Goal: Task Accomplishment & Management: Manage account settings

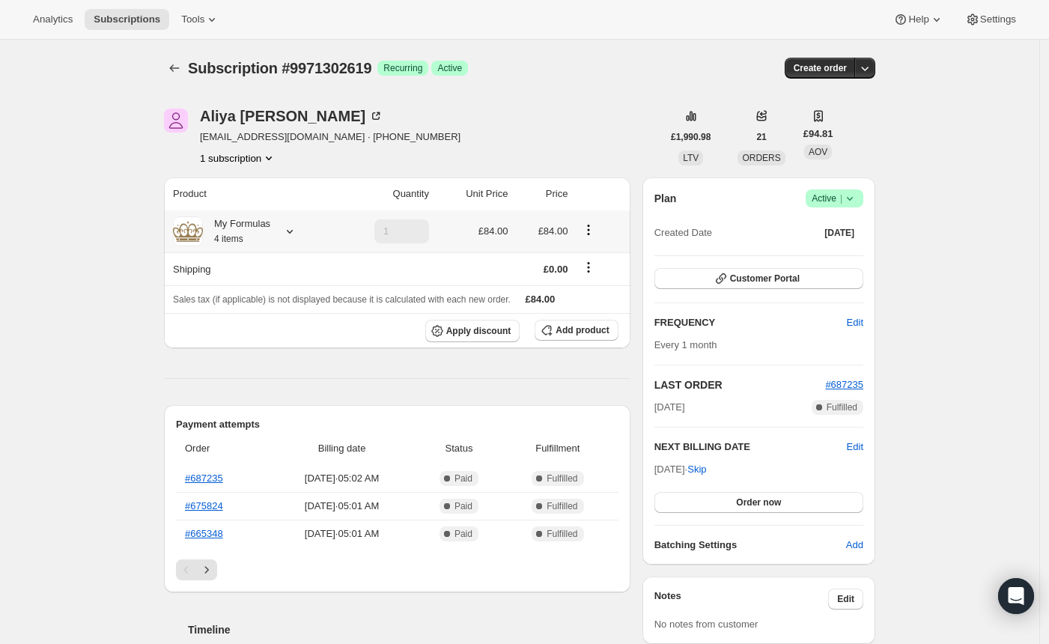
click at [297, 234] on icon at bounding box center [289, 231] width 15 height 15
click at [118, 221] on div "Subscription #9971302619. This page is ready Subscription #9971302619 Success R…" at bounding box center [519, 616] width 1039 height 1153
click at [297, 229] on icon at bounding box center [289, 231] width 15 height 15
click at [168, 187] on th "Product" at bounding box center [249, 193] width 171 height 33
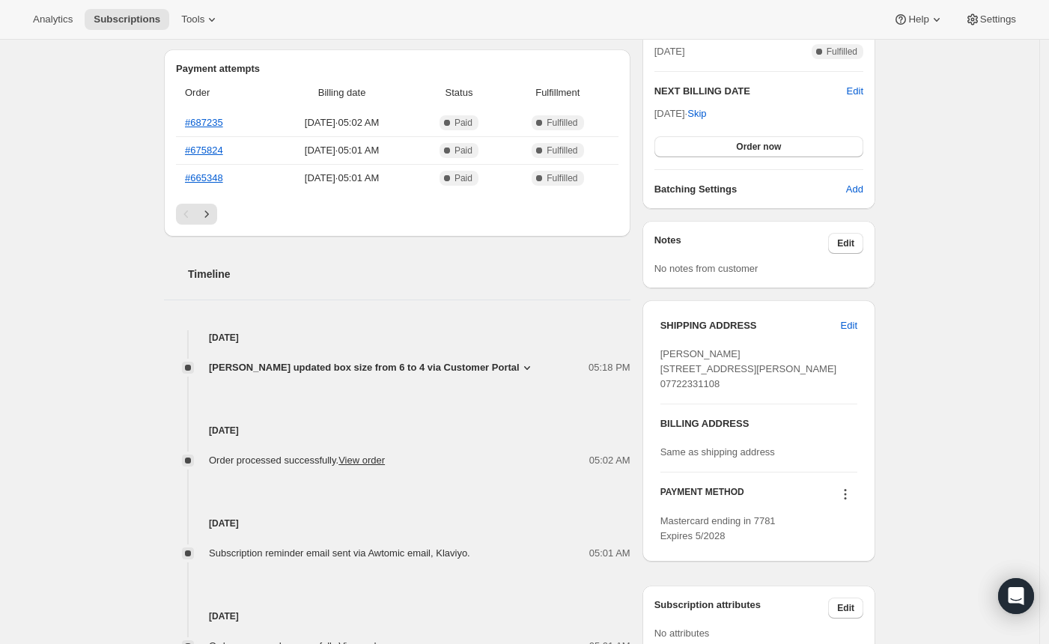
scroll to position [550, 0]
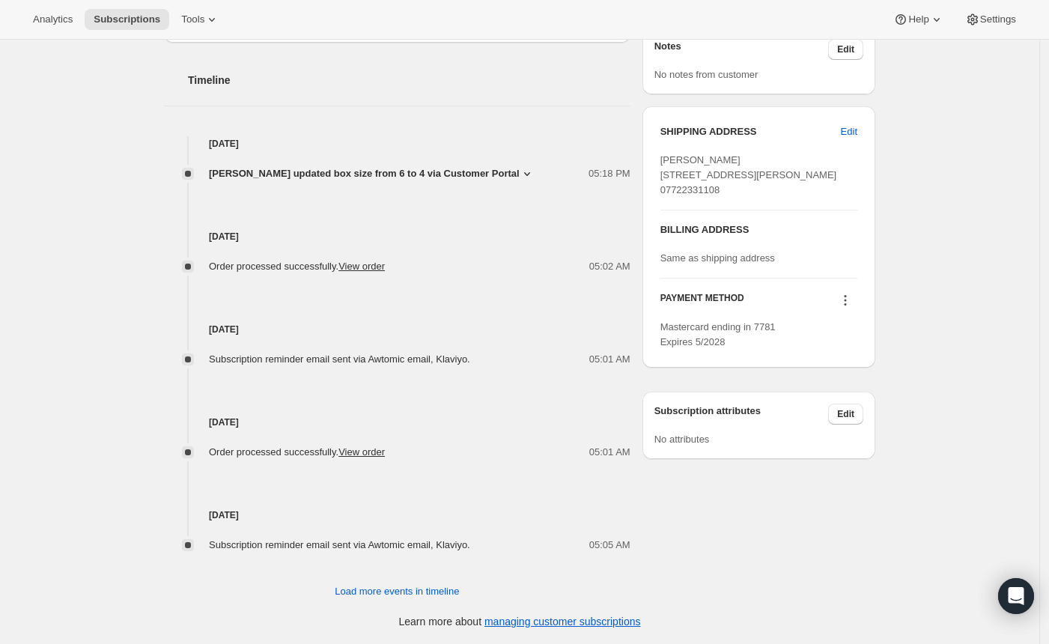
click at [519, 171] on icon at bounding box center [526, 173] width 15 height 15
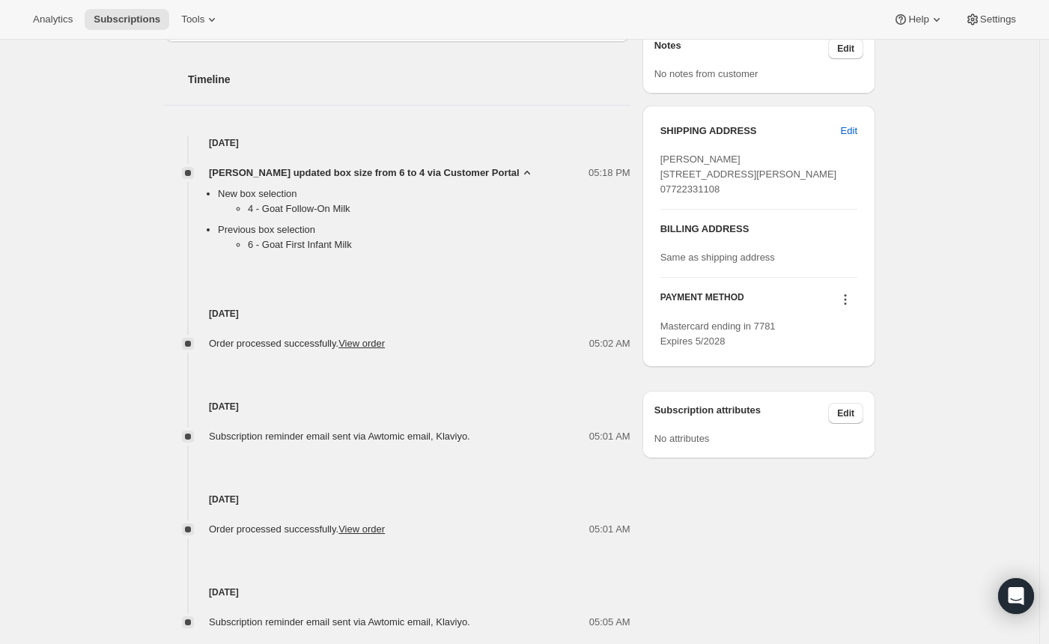
click at [519, 171] on icon at bounding box center [526, 172] width 15 height 15
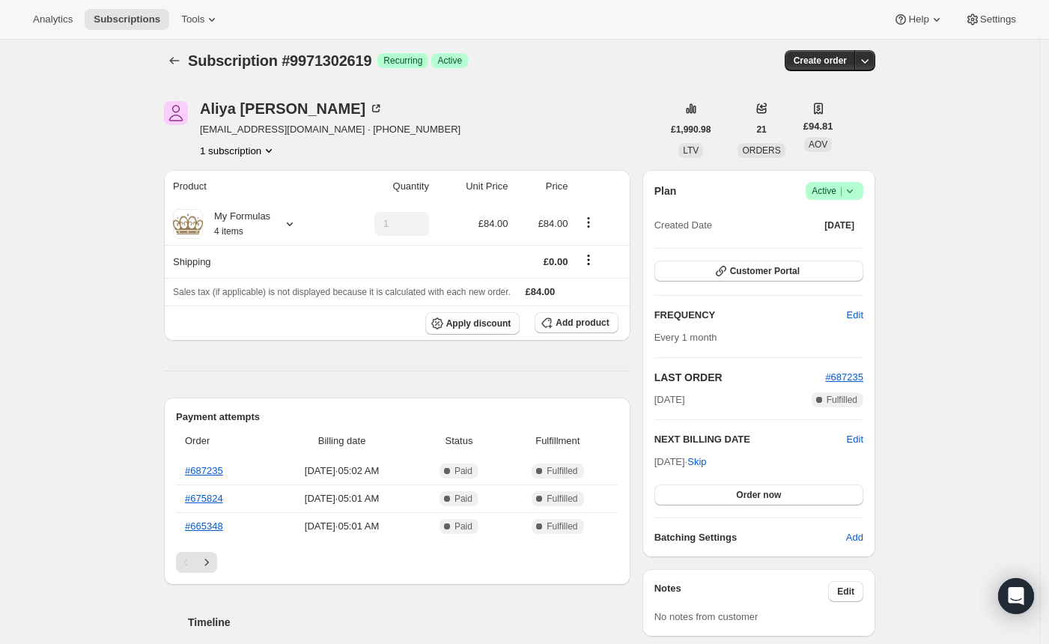
scroll to position [0, 0]
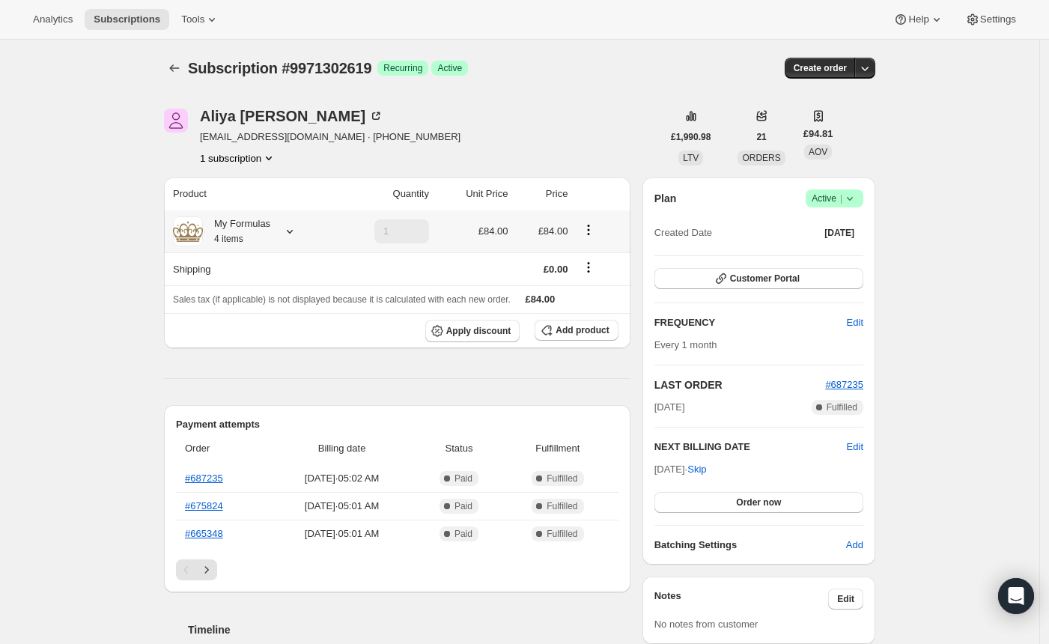
click at [295, 224] on icon at bounding box center [289, 231] width 15 height 15
click at [212, 331] on button "Edit box" at bounding box center [240, 323] width 135 height 21
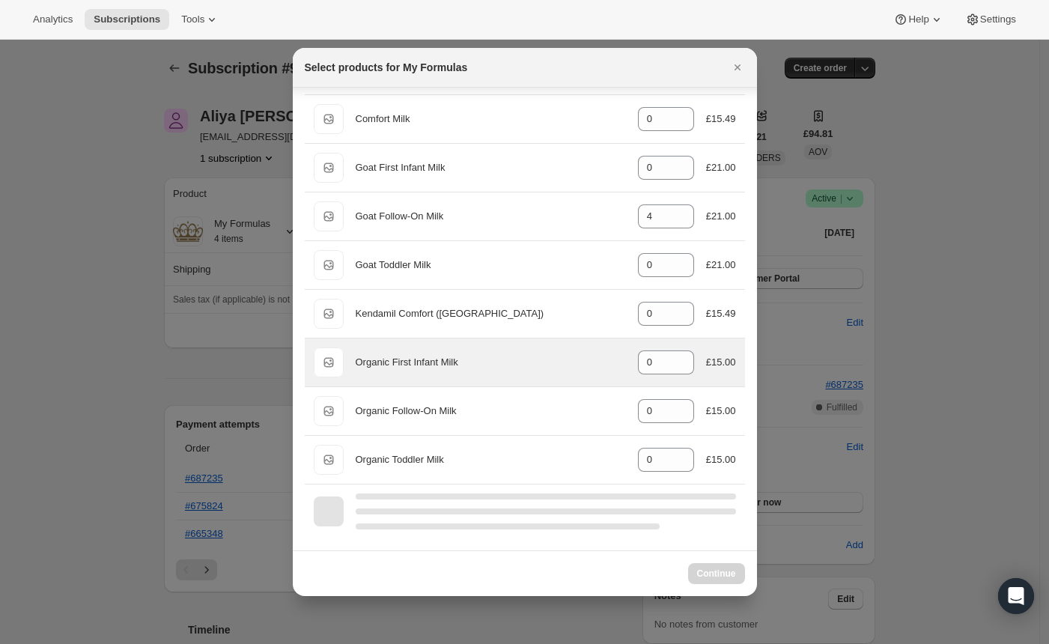
scroll to position [353, 0]
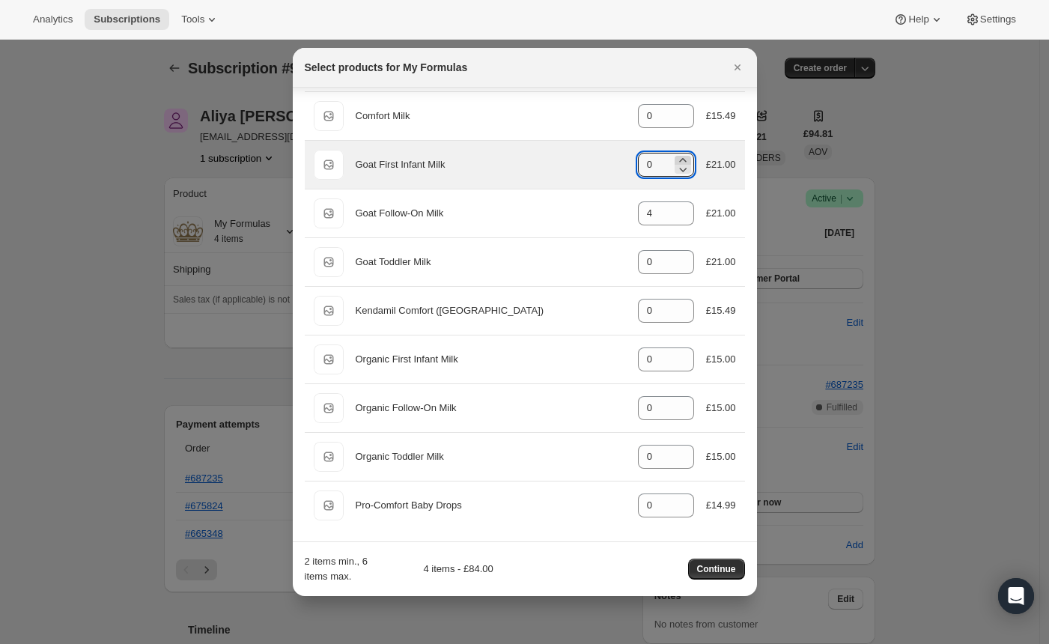
click at [675, 155] on icon ":re0:" at bounding box center [682, 160] width 15 height 15
type input "4"
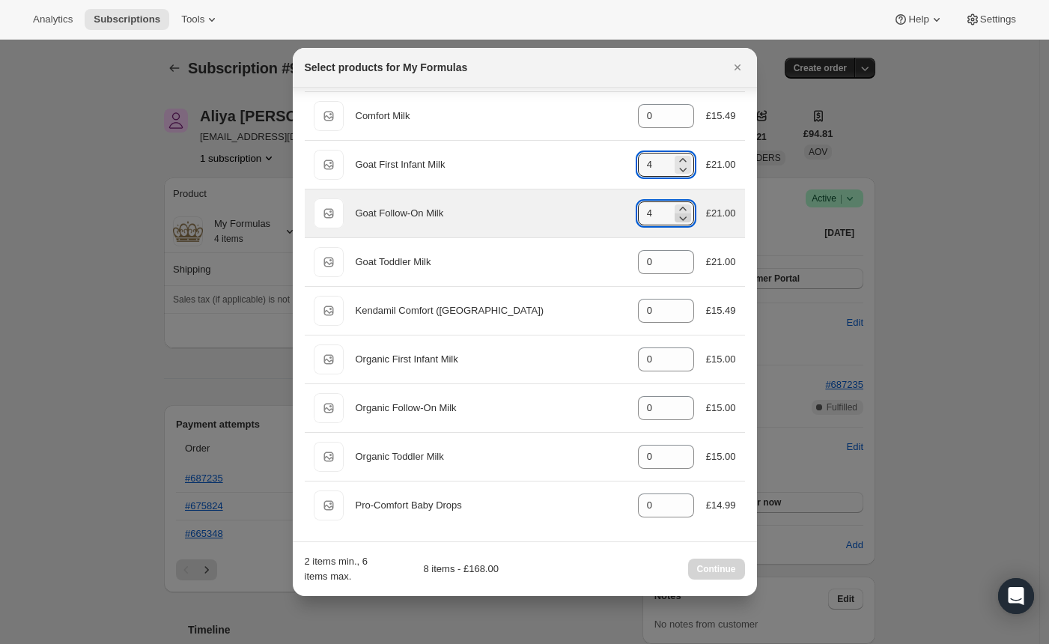
click at [679, 218] on icon ":re0:" at bounding box center [682, 218] width 7 height 4
type input "0"
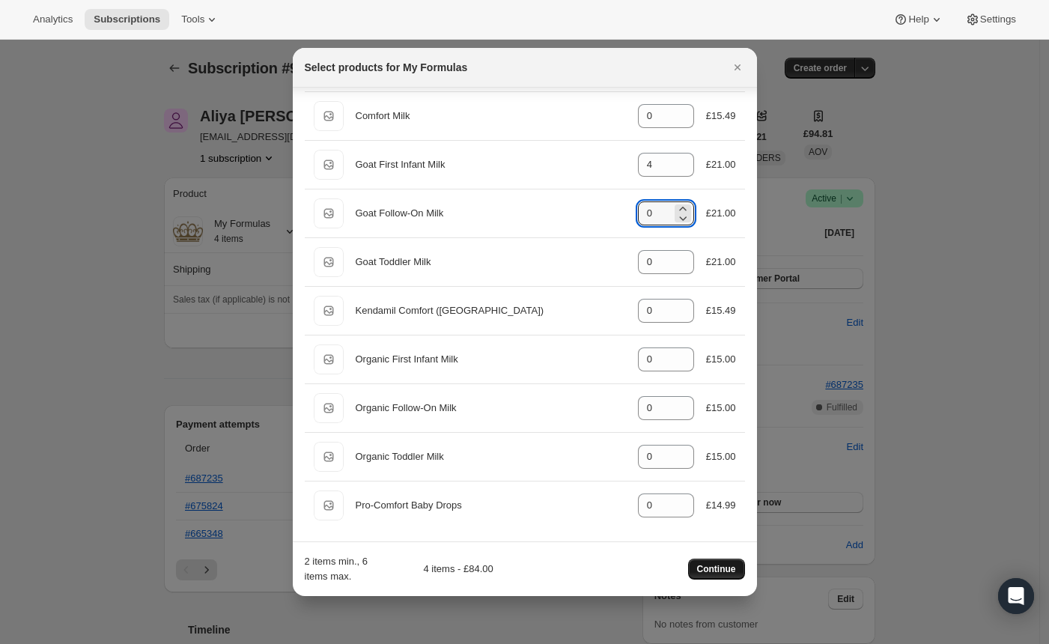
click at [711, 566] on span "Continue" at bounding box center [716, 569] width 39 height 12
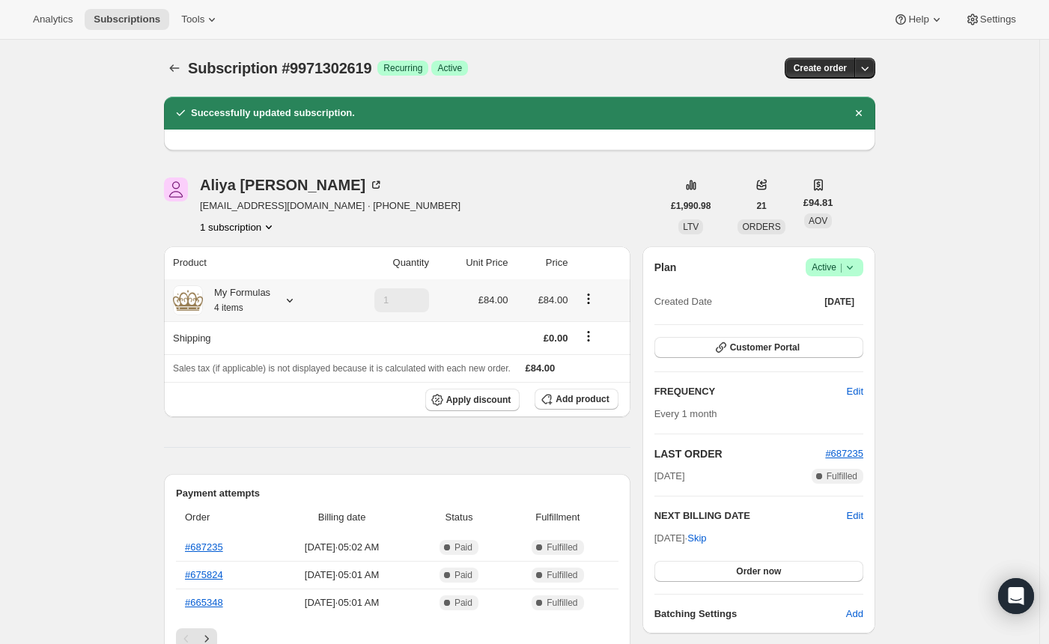
click at [291, 298] on icon at bounding box center [289, 300] width 15 height 15
